Goal: Task Accomplishment & Management: Manage account settings

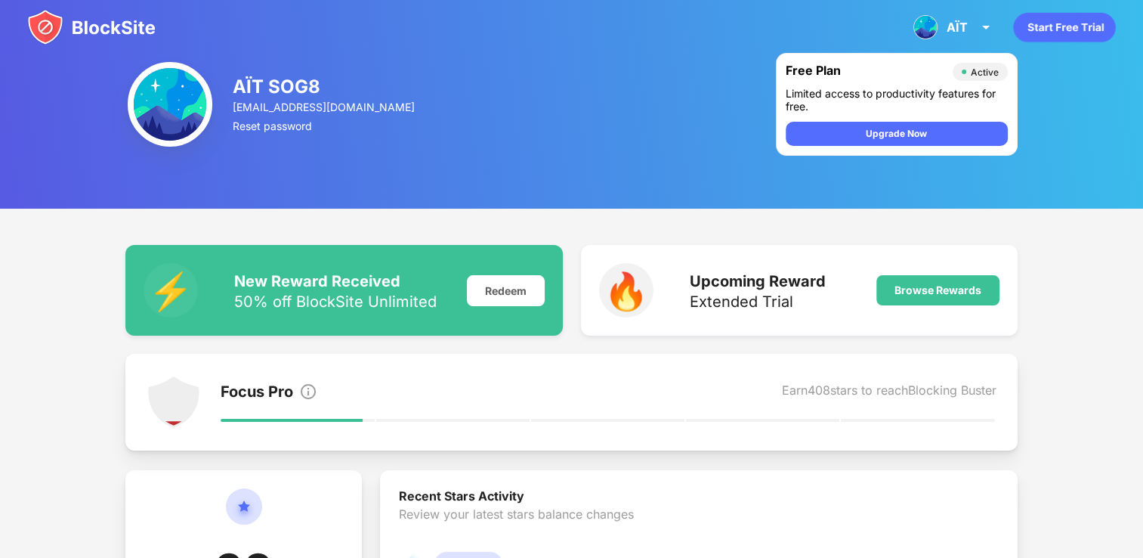
click at [97, 25] on img at bounding box center [91, 27] width 128 height 36
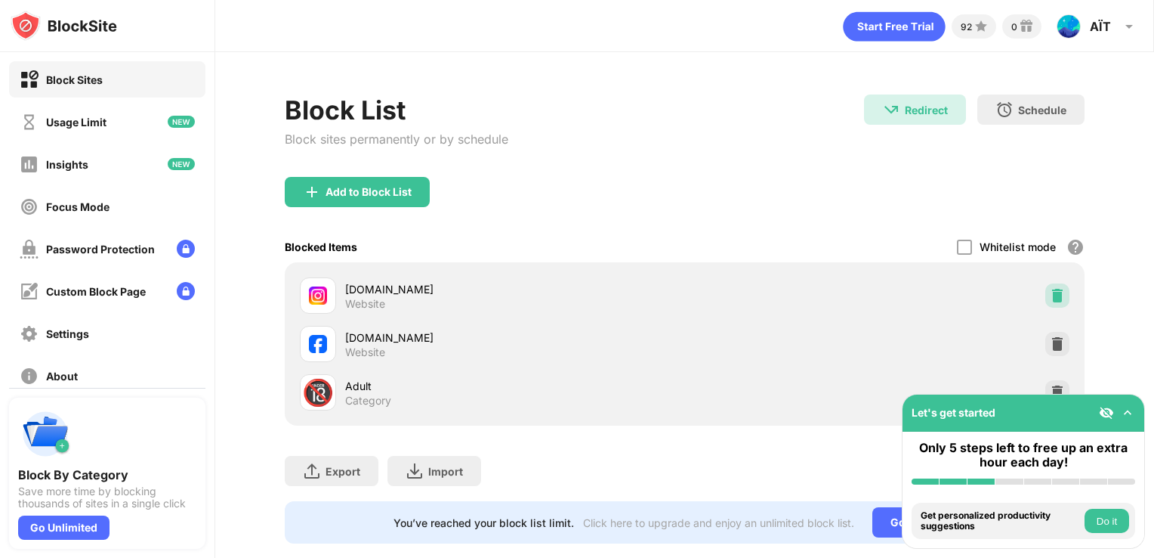
click at [1050, 295] on img at bounding box center [1057, 295] width 15 height 15
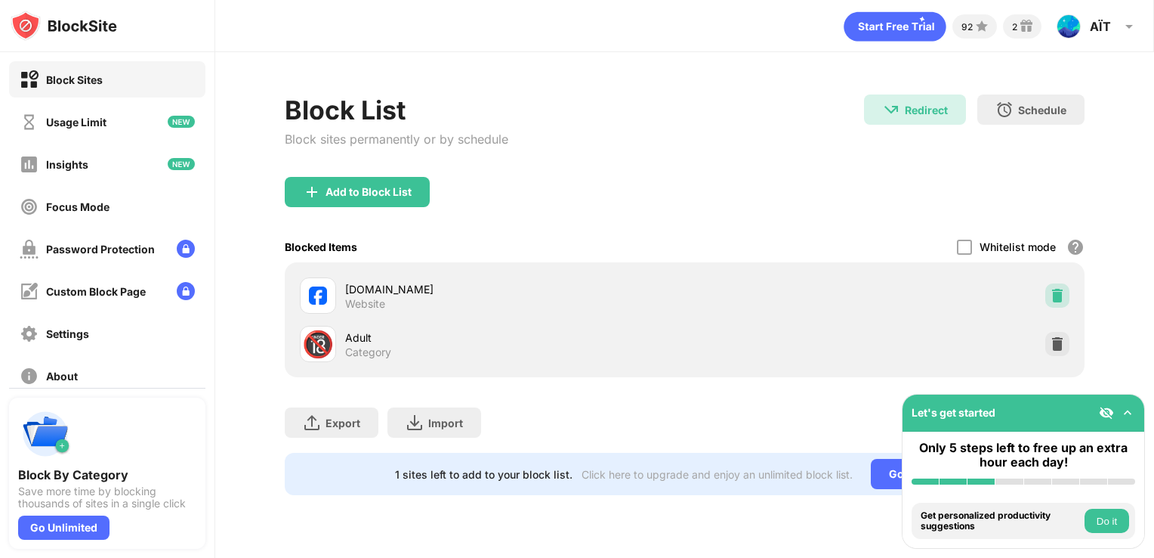
click at [1053, 293] on img at bounding box center [1057, 295] width 15 height 15
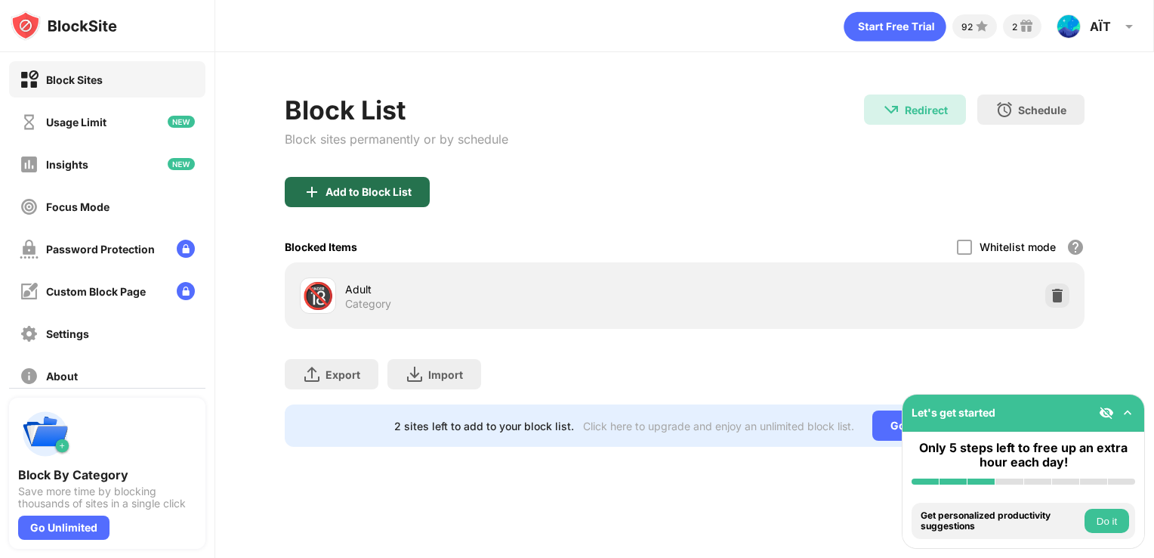
click at [366, 195] on div "Add to Block List" at bounding box center [369, 192] width 86 height 12
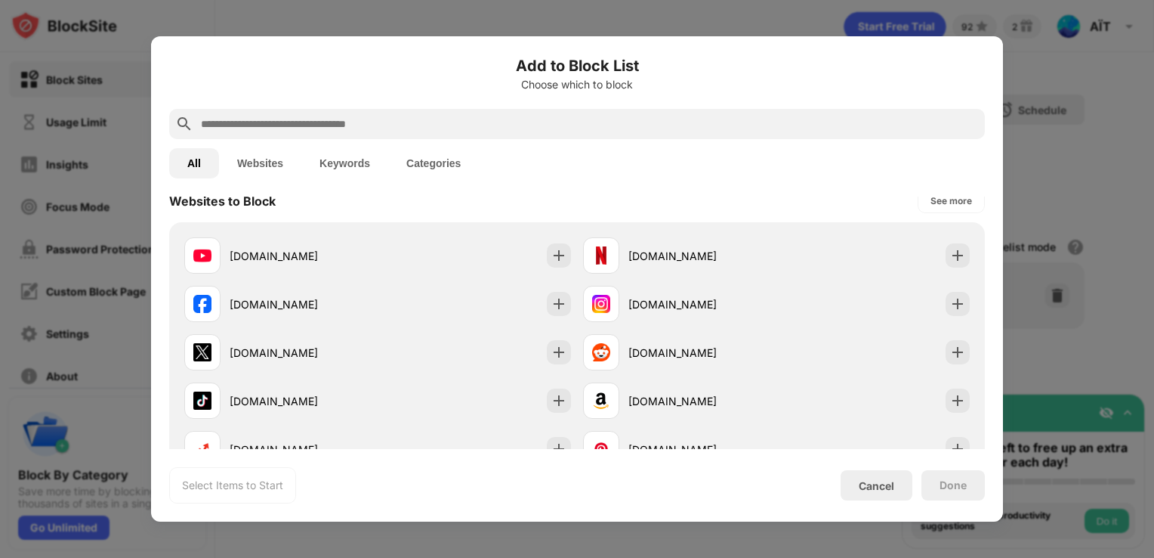
scroll to position [245, 0]
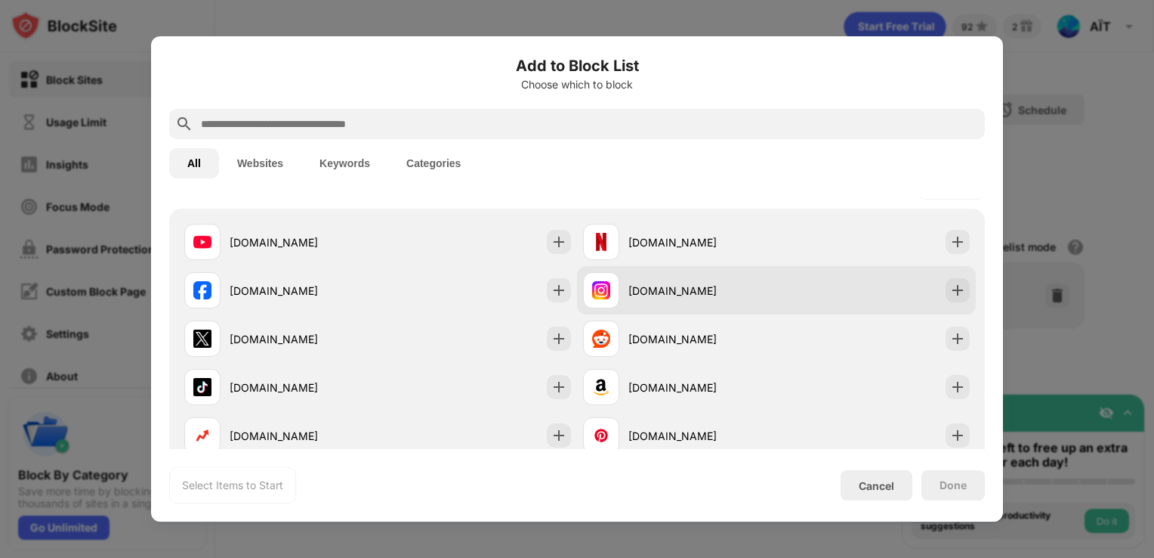
click at [882, 280] on div "[DOMAIN_NAME]" at bounding box center [776, 290] width 399 height 48
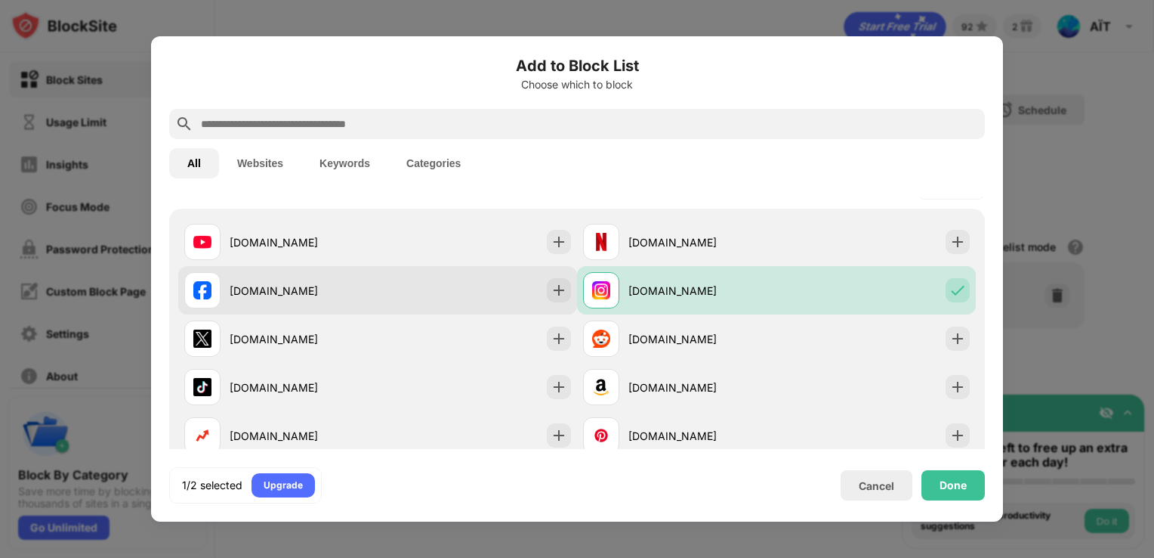
click at [537, 277] on div "[DOMAIN_NAME]" at bounding box center [377, 290] width 399 height 48
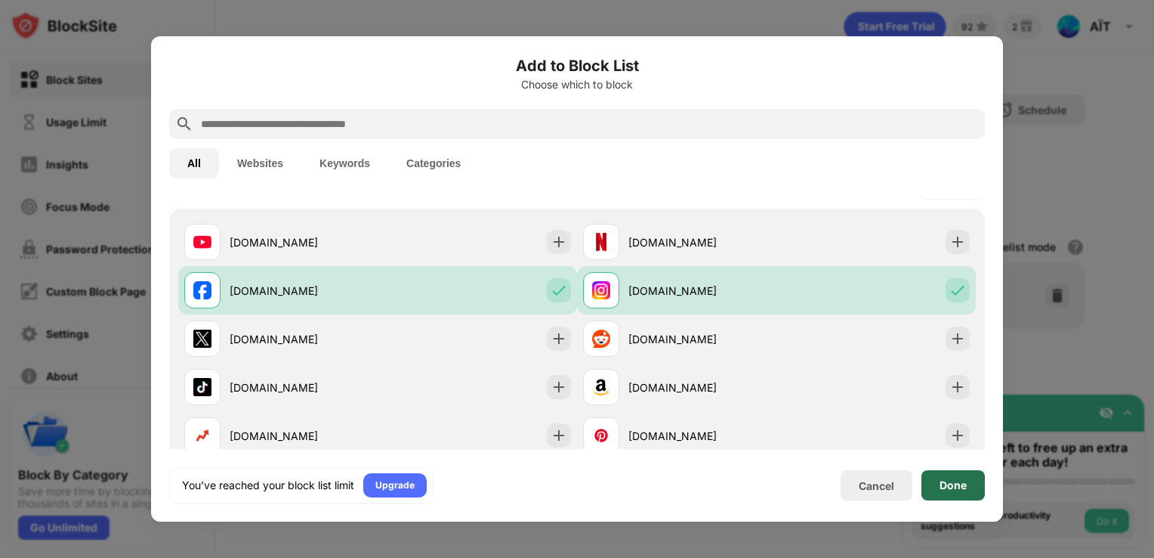
click at [931, 497] on div "Done" at bounding box center [953, 485] width 63 height 30
